Goal: Transaction & Acquisition: Download file/media

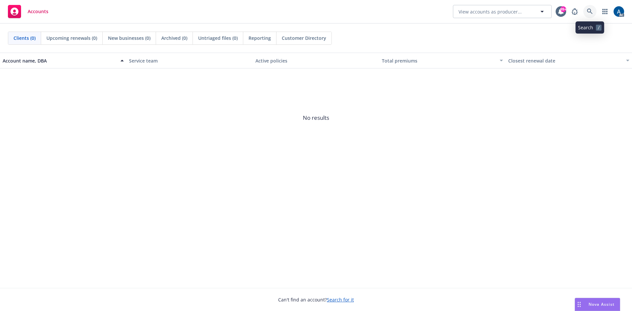
click at [590, 12] on icon at bounding box center [590, 12] width 6 height 6
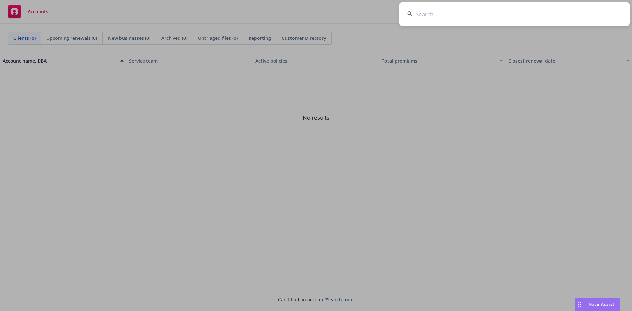
click at [517, 19] on input at bounding box center [514, 14] width 230 height 24
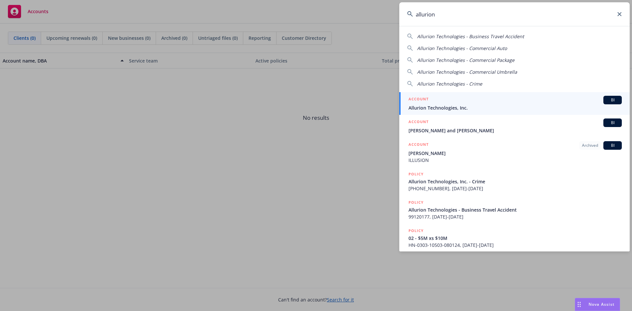
type input "allurion"
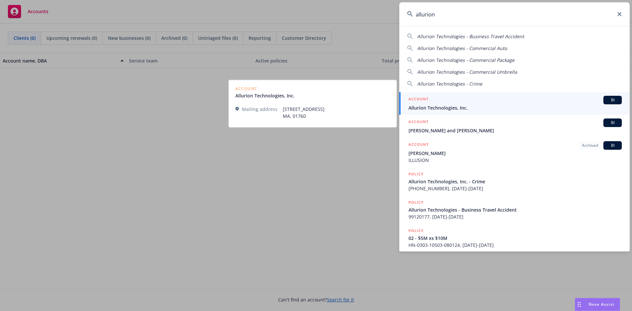
click at [524, 104] on div "ACCOUNT BI" at bounding box center [514, 100] width 213 height 9
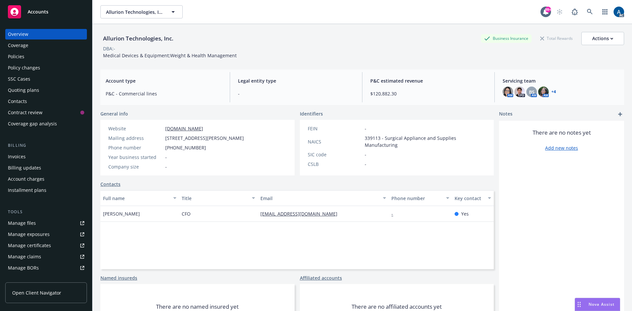
click at [15, 57] on div "Policies" at bounding box center [16, 56] width 16 height 11
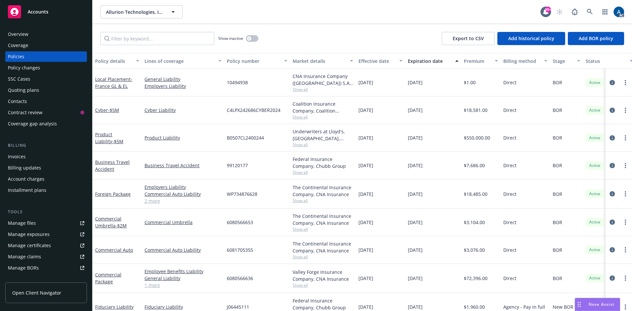
scroll to position [33, 0]
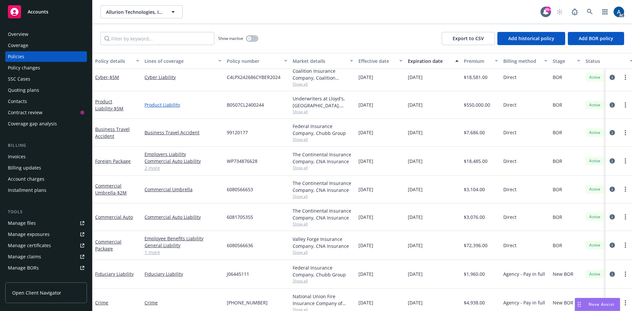
click at [161, 105] on link "Product Liability" at bounding box center [182, 104] width 77 height 7
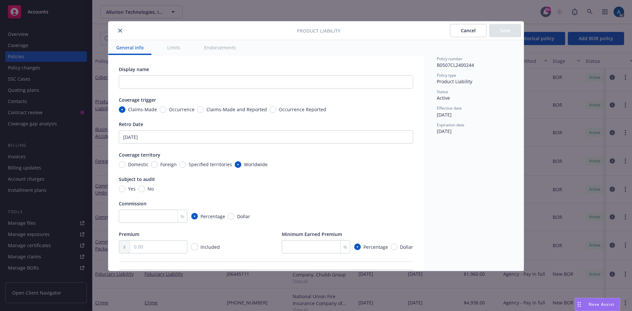
click at [122, 30] on button "close" at bounding box center [120, 31] width 8 height 8
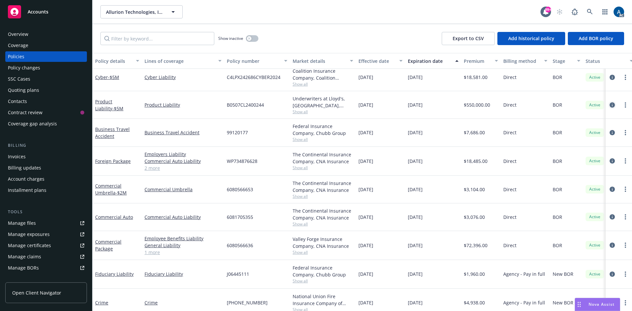
click at [609, 103] on icon "circleInformation" at bounding box center [611, 104] width 5 height 5
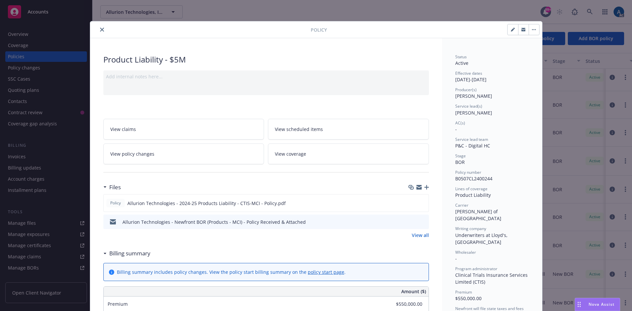
click at [98, 28] on button "close" at bounding box center [102, 30] width 8 height 8
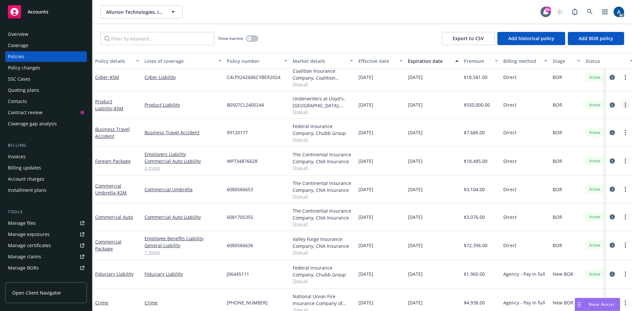
click at [624, 103] on circle "more" at bounding box center [624, 102] width 1 height 1
click at [624, 104] on icon "more" at bounding box center [624, 104] width 1 height 5
click at [609, 103] on icon "circleInformation" at bounding box center [611, 104] width 5 height 5
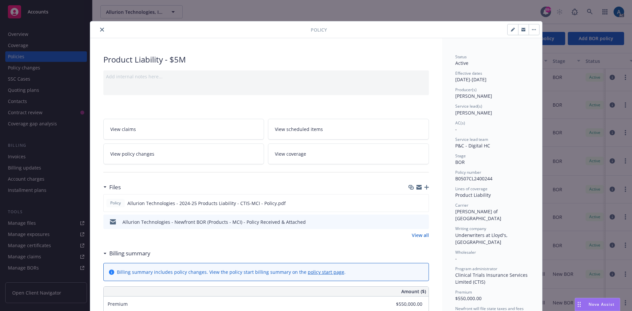
scroll to position [20, 0]
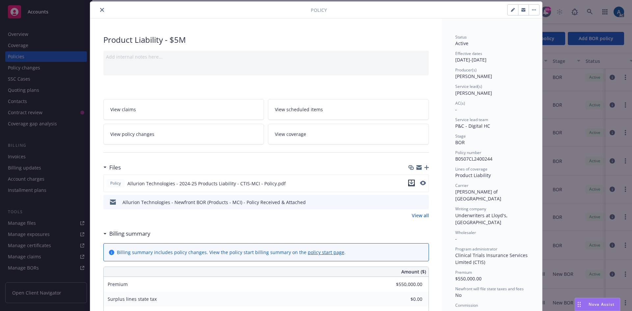
click at [409, 183] on icon "download file" at bounding box center [411, 182] width 4 height 4
click at [100, 9] on icon "close" at bounding box center [102, 10] width 4 height 4
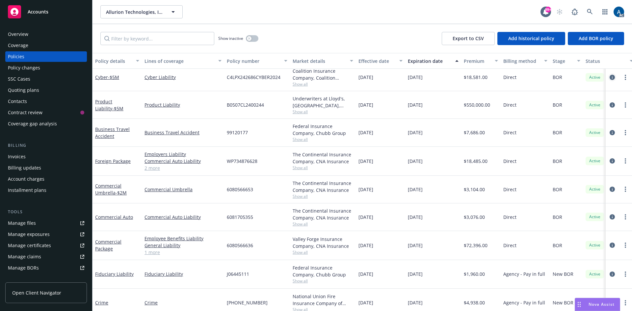
click at [609, 76] on icon "circleInformation" at bounding box center [611, 77] width 5 height 5
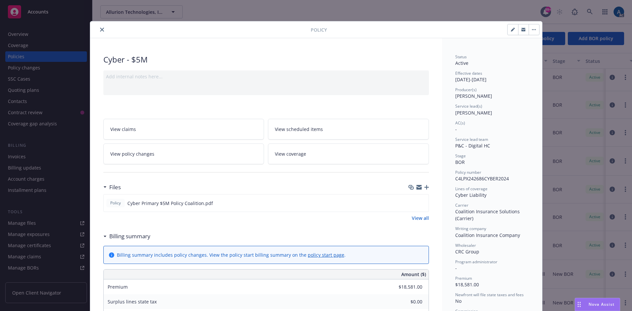
scroll to position [33, 0]
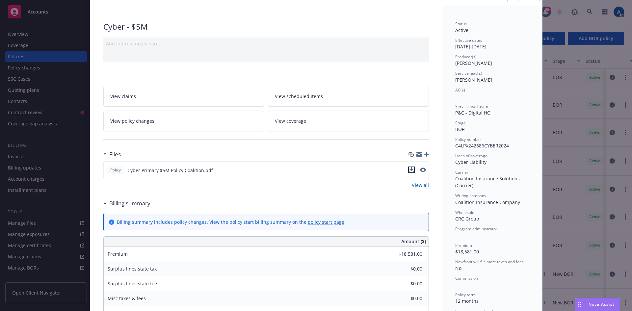
click at [411, 171] on icon "download file" at bounding box center [411, 169] width 5 height 5
click at [410, 171] on icon "download file" at bounding box center [411, 169] width 5 height 5
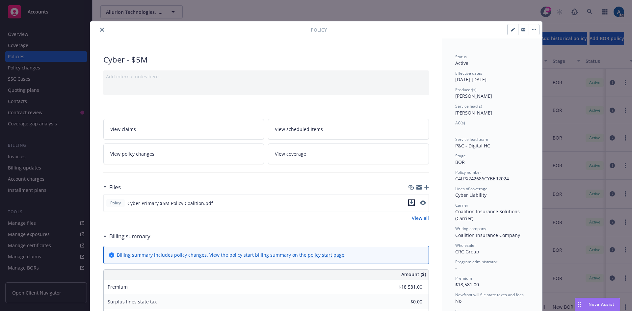
click at [409, 203] on icon "download file" at bounding box center [411, 202] width 5 height 5
click at [448, 29] on div at bounding box center [433, 29] width 213 height 11
drag, startPoint x: 99, startPoint y: 29, endPoint x: 87, endPoint y: 15, distance: 19.1
click at [87, 15] on div "Policy Cyber - $5M Add internal notes here... View claims View scheduled items …" at bounding box center [316, 155] width 632 height 311
click at [100, 29] on icon "close" at bounding box center [102, 30] width 4 height 4
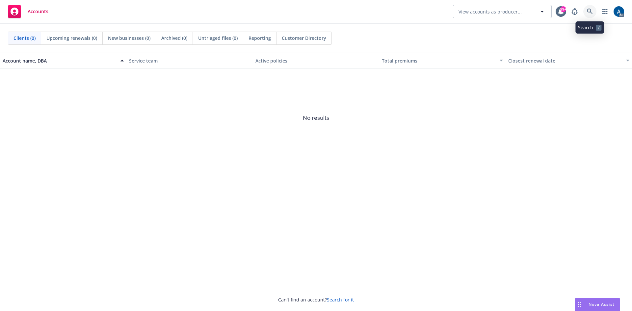
click at [415, 10] on icon at bounding box center [590, 12] width 6 height 6
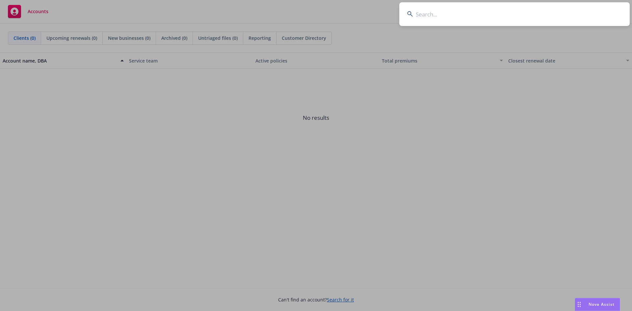
click at [415, 20] on input at bounding box center [514, 14] width 230 height 24
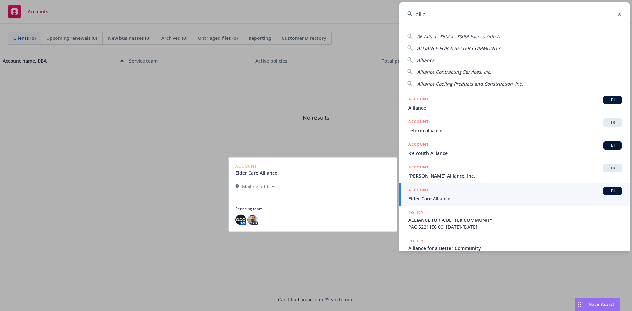
type input "allia"
click at [415, 193] on div "ACCOUNT BI" at bounding box center [514, 191] width 213 height 9
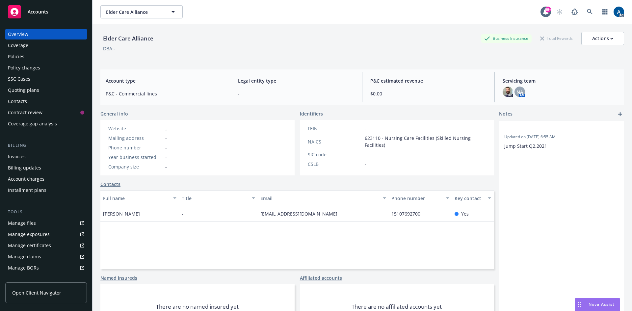
click at [31, 55] on div "Policies" at bounding box center [46, 56] width 76 height 11
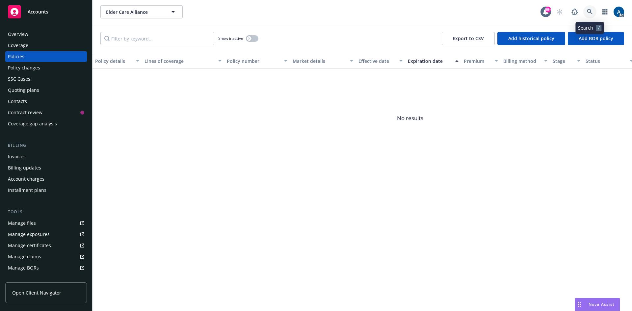
click at [415, 11] on icon at bounding box center [590, 12] width 6 height 6
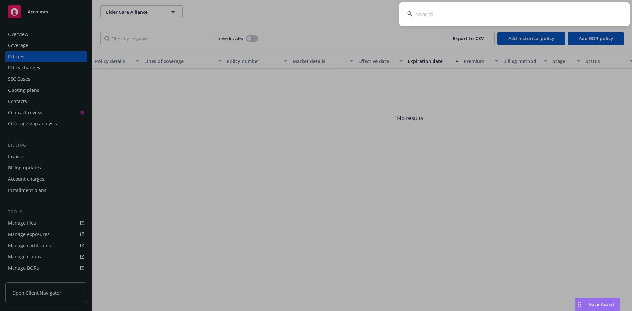
click at [415, 21] on input at bounding box center [514, 14] width 230 height 24
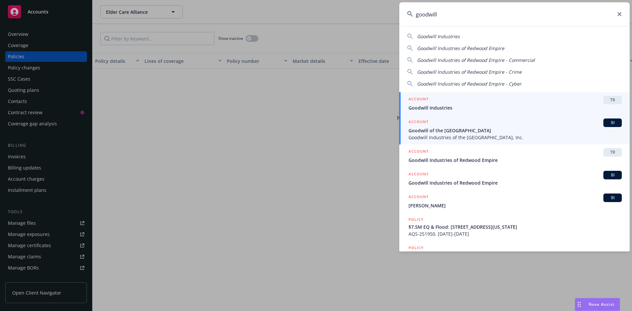
type input "goodwill"
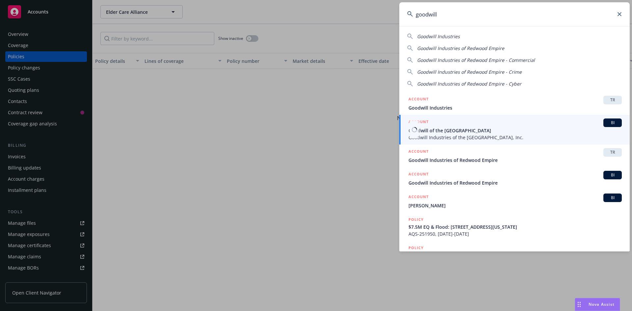
click at [415, 129] on span "Goodwill of the [GEOGRAPHIC_DATA]" at bounding box center [514, 130] width 213 height 7
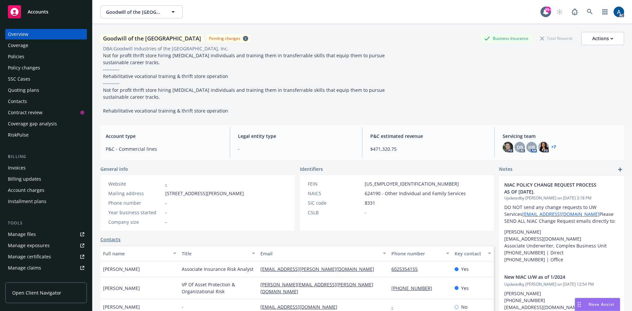
click at [19, 57] on div "Policies" at bounding box center [16, 56] width 16 height 11
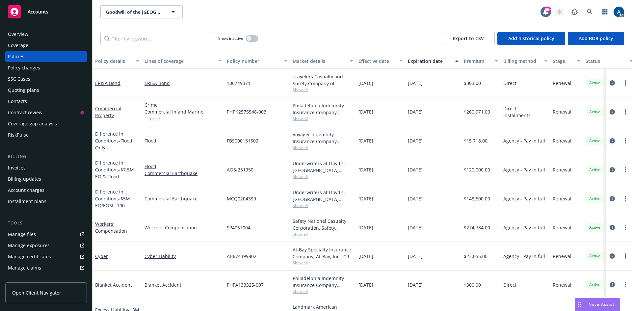
click at [415, 140] on icon "circleInformation" at bounding box center [611, 140] width 5 height 5
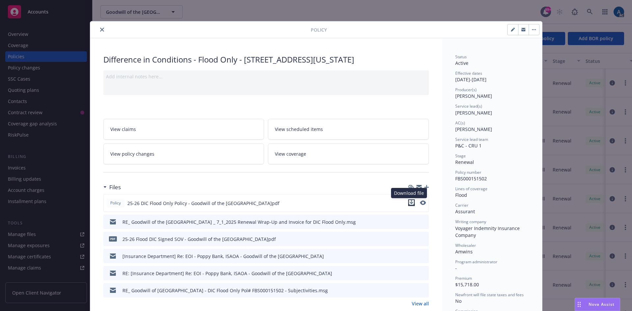
click at [409, 202] on icon "download file" at bounding box center [411, 202] width 5 height 5
